Goal: Browse casually: Explore the website without a specific task or goal

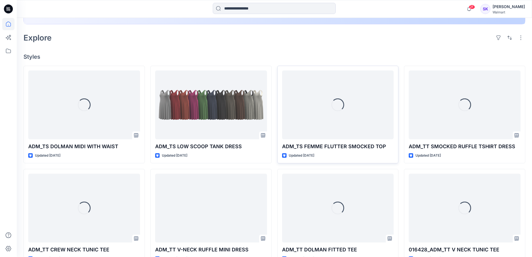
scroll to position [140, 0]
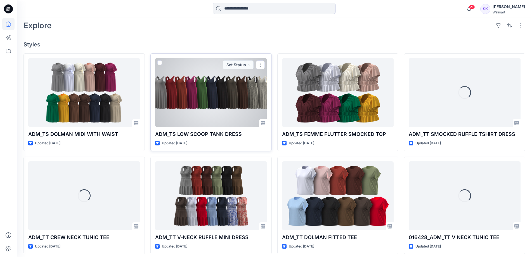
click at [196, 84] on div at bounding box center [211, 92] width 112 height 69
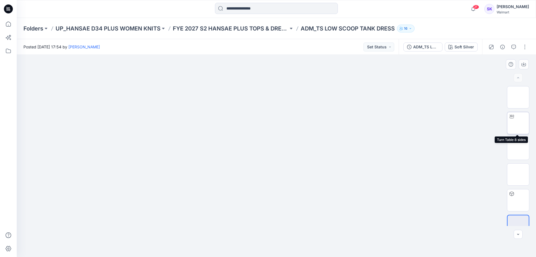
click at [429, 123] on img at bounding box center [518, 123] width 0 height 0
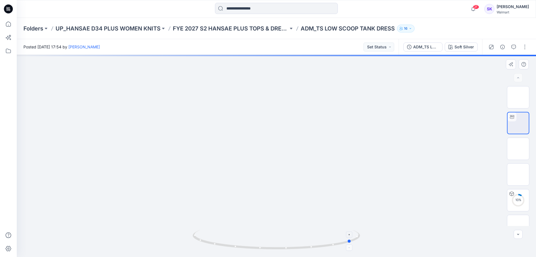
drag, startPoint x: 278, startPoint y: 249, endPoint x: 360, endPoint y: 243, distance: 81.8
click at [354, 196] on icon at bounding box center [277, 240] width 169 height 21
drag, startPoint x: 296, startPoint y: 151, endPoint x: 285, endPoint y: 150, distance: 11.2
click at [296, 151] on div at bounding box center [277, 156] width 520 height 202
drag, startPoint x: 270, startPoint y: 156, endPoint x: 277, endPoint y: 168, distance: 13.8
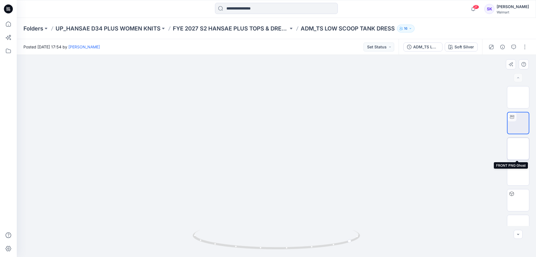
click at [429, 149] on img at bounding box center [518, 149] width 0 height 0
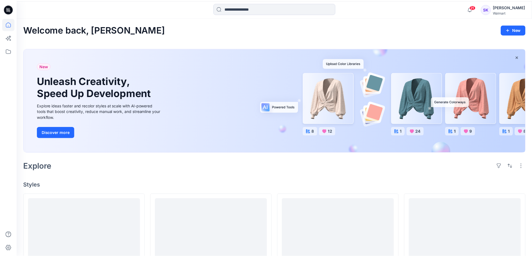
scroll to position [140, 0]
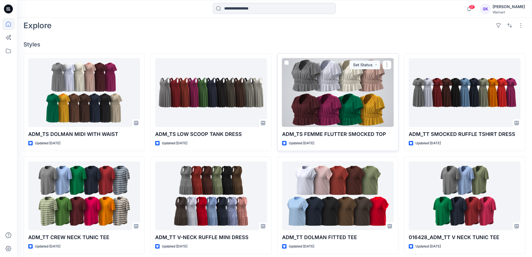
click at [354, 111] on div at bounding box center [338, 92] width 112 height 69
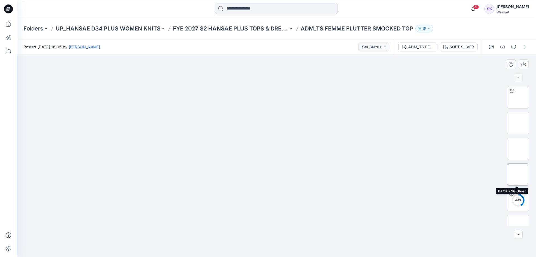
click at [429, 174] on img at bounding box center [518, 174] width 0 height 0
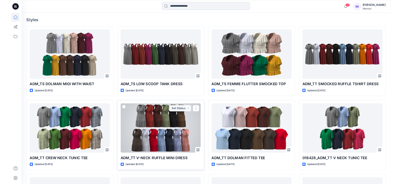
scroll to position [71, 0]
